Goal: Go to known website: Go to known website

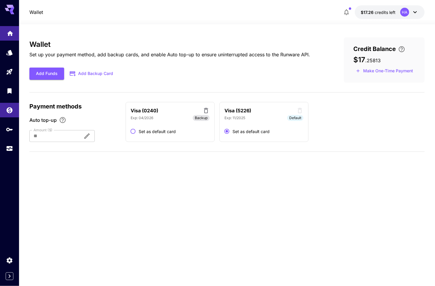
click at [4, 31] on link at bounding box center [9, 33] width 19 height 15
